Goal: Task Accomplishment & Management: Manage account settings

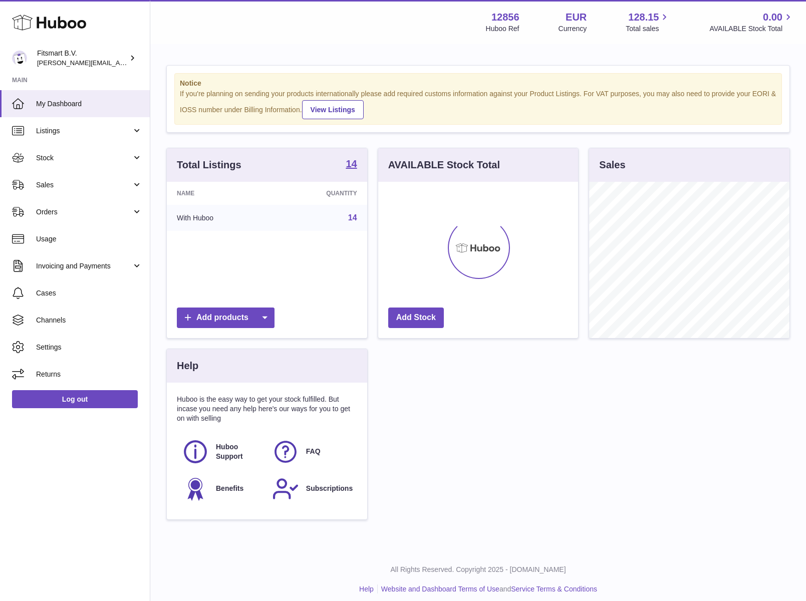
scroll to position [156, 200]
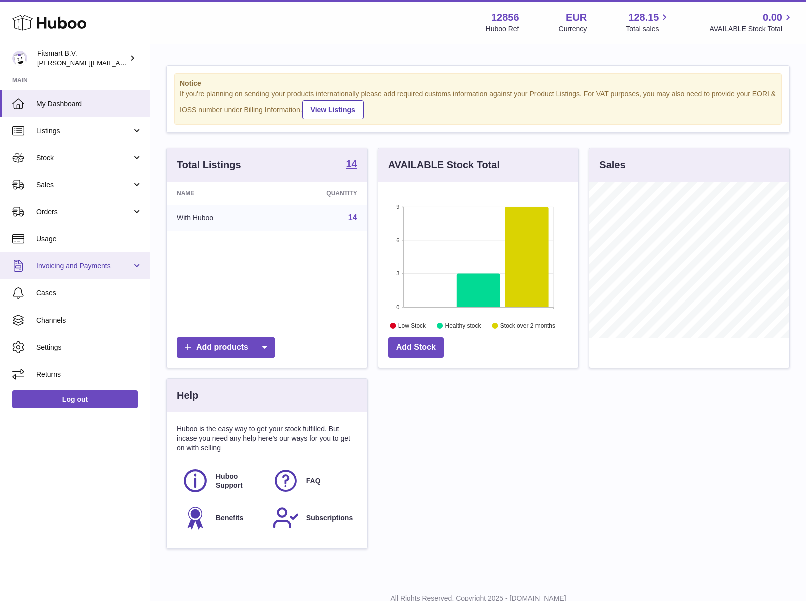
click at [137, 265] on link "Invoicing and Payments" at bounding box center [75, 266] width 150 height 27
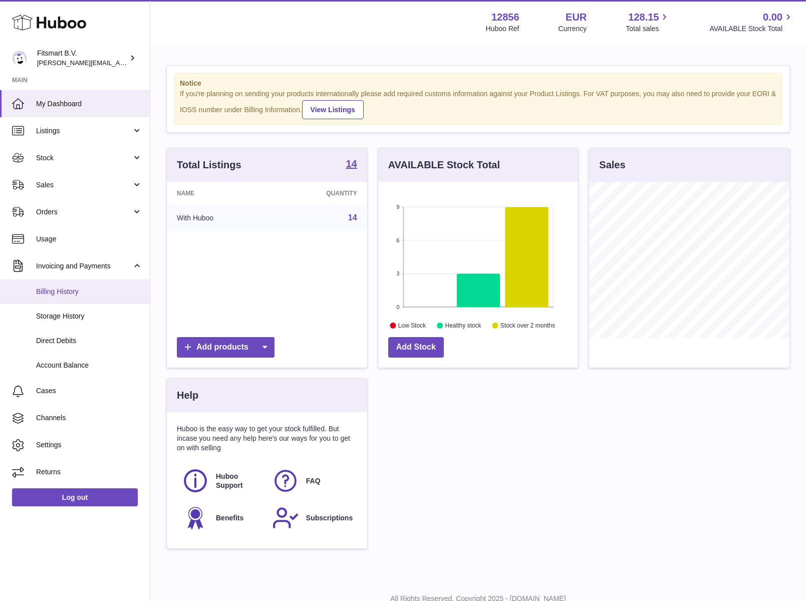
click at [66, 288] on span "Billing History" at bounding box center [89, 292] width 106 height 10
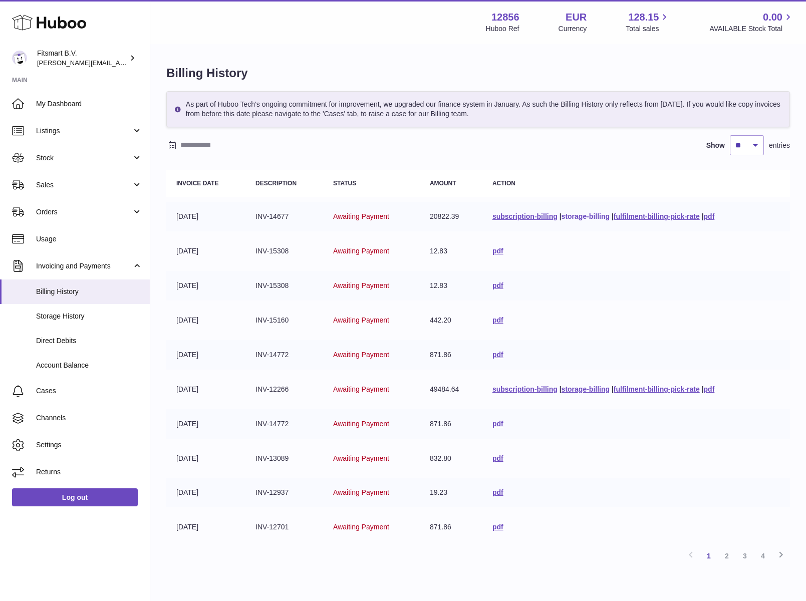
scroll to position [51, 0]
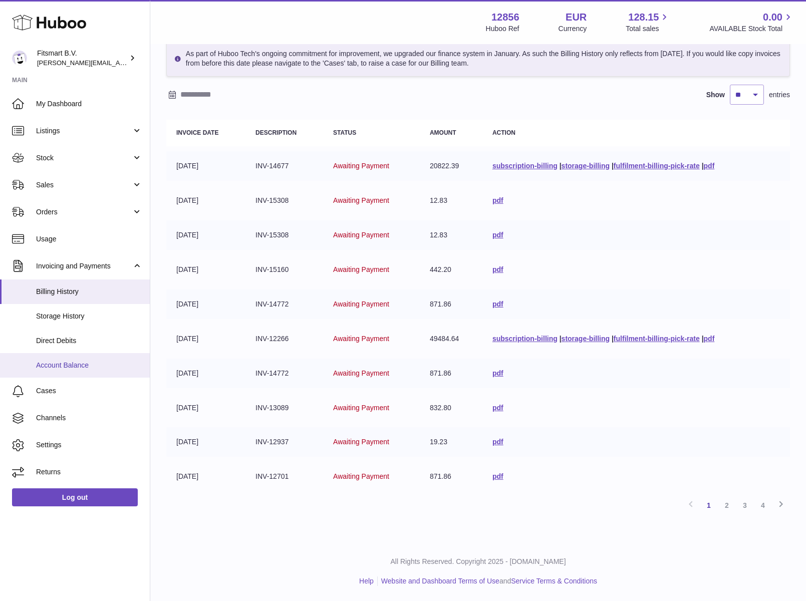
click at [78, 367] on span "Account Balance" at bounding box center [89, 366] width 106 height 10
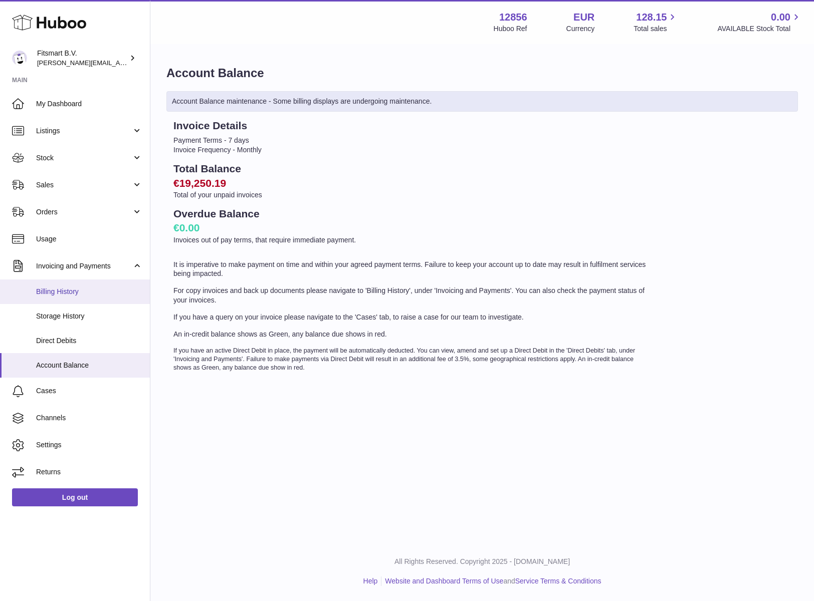
click at [78, 289] on span "Billing History" at bounding box center [89, 292] width 106 height 10
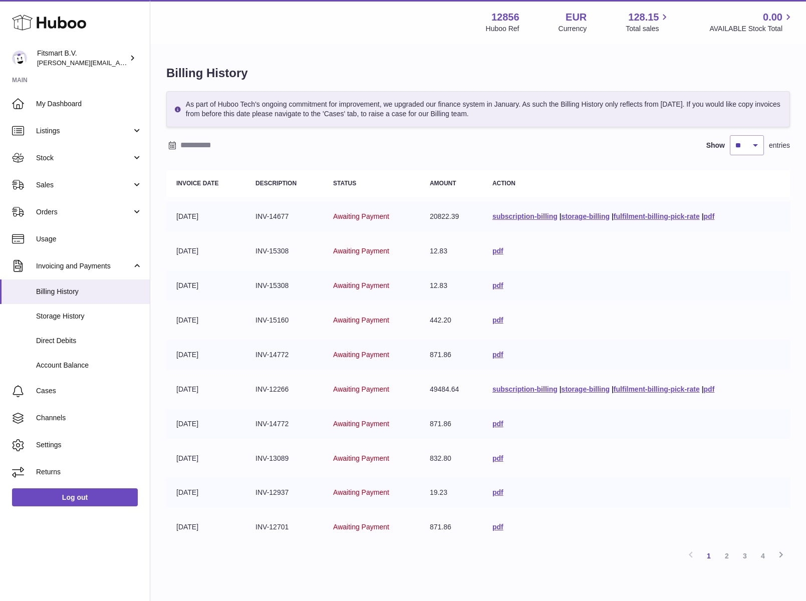
click at [272, 213] on td "INV-14677" at bounding box center [284, 217] width 78 height 30
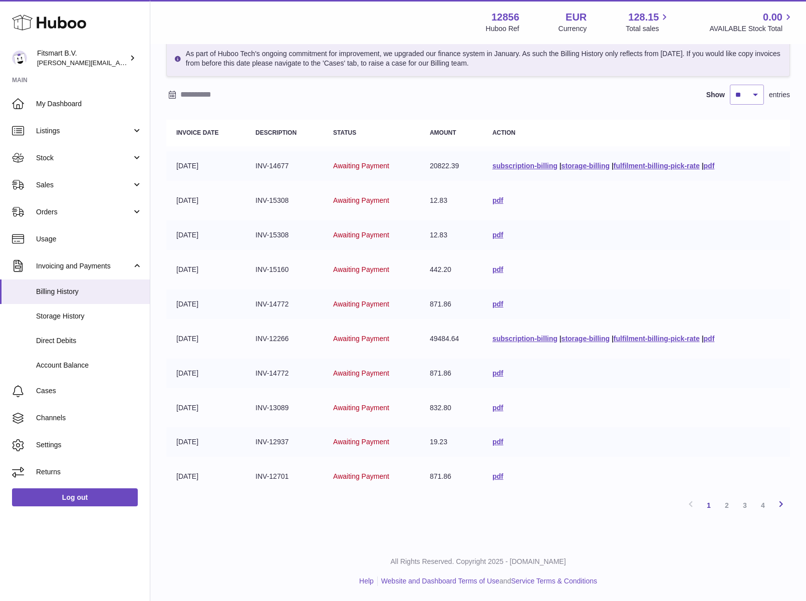
click at [784, 503] on icon at bounding box center [781, 504] width 12 height 13
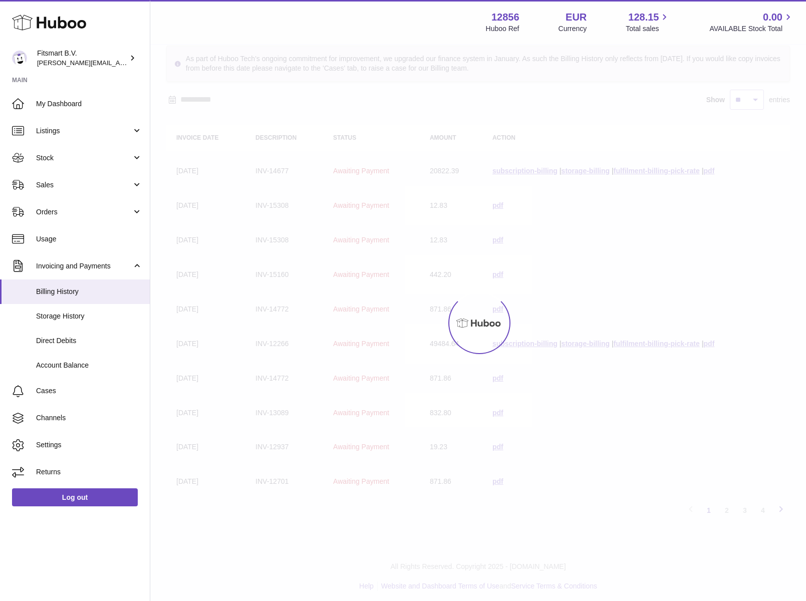
scroll to position [45, 0]
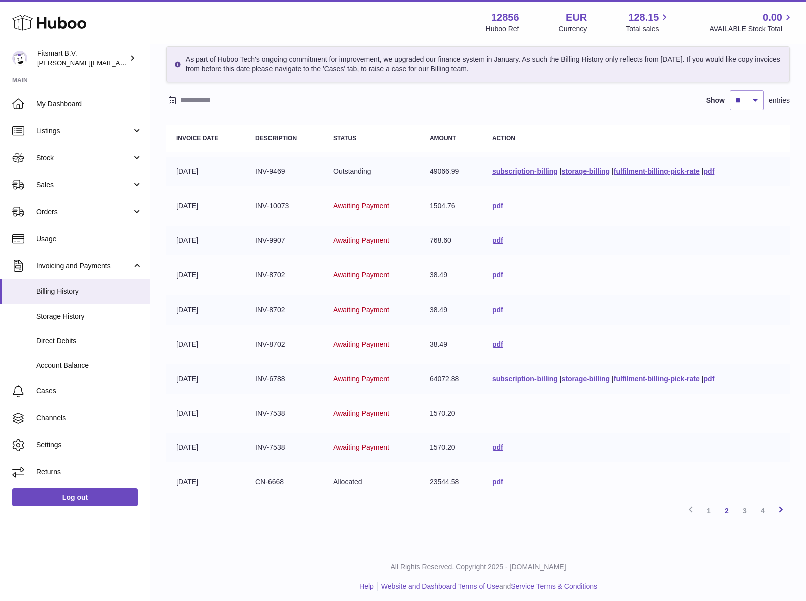
click at [780, 508] on icon at bounding box center [781, 510] width 12 height 13
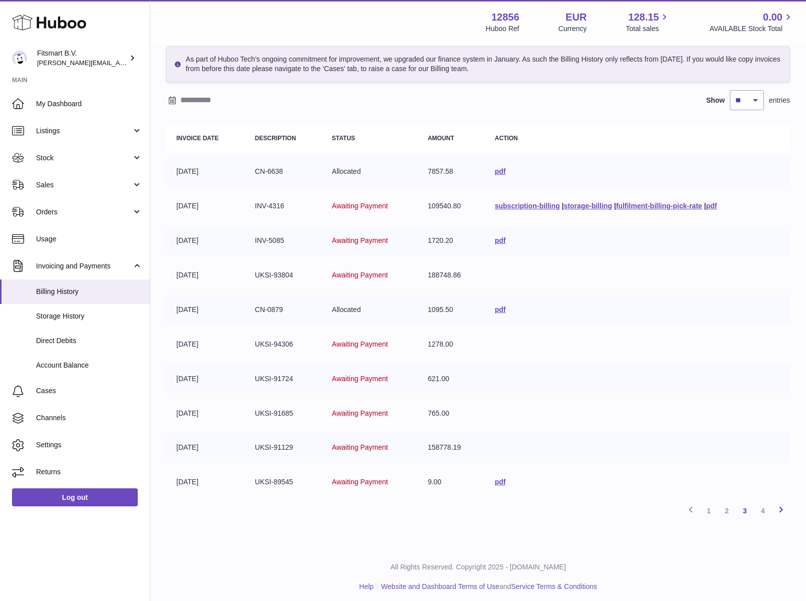
click at [782, 505] on icon at bounding box center [781, 510] width 12 height 13
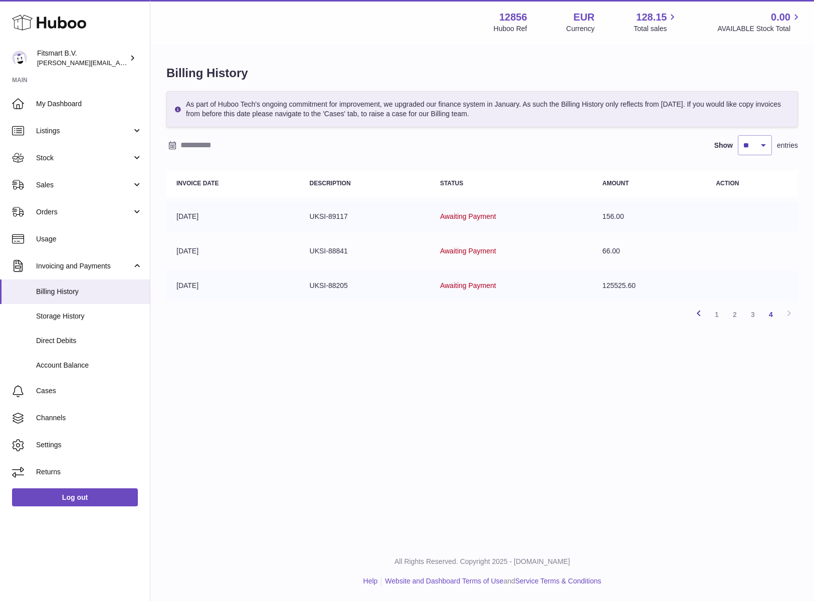
click at [699, 313] on icon at bounding box center [698, 313] width 12 height 13
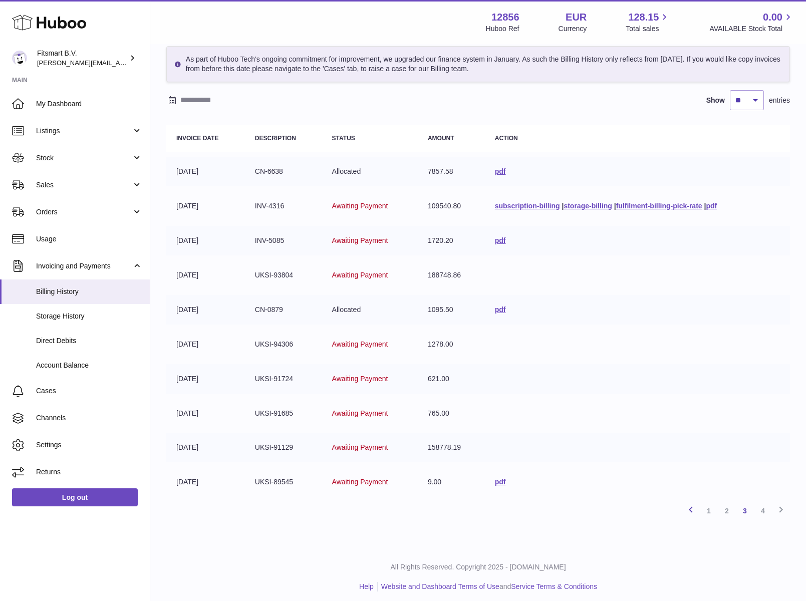
scroll to position [51, 0]
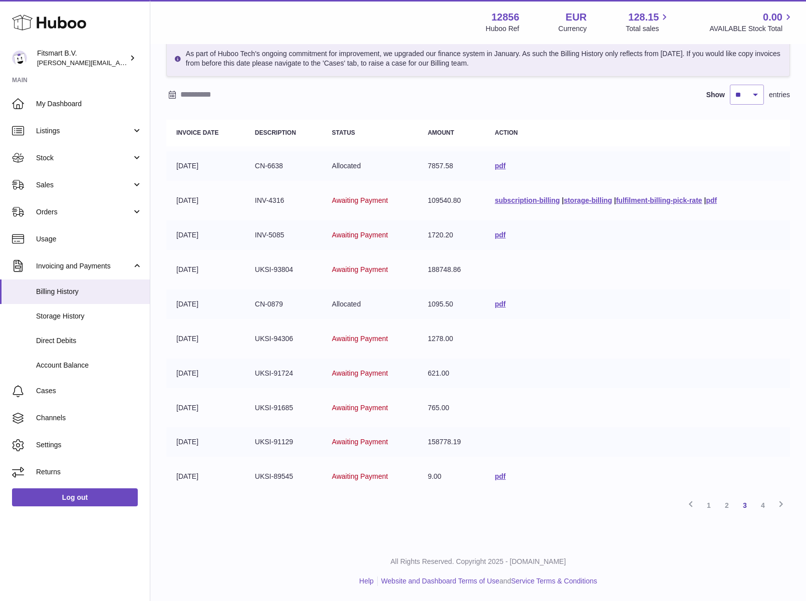
click at [496, 276] on td at bounding box center [637, 270] width 305 height 30
click at [100, 491] on link "Log out" at bounding box center [75, 497] width 126 height 18
